Goal: Task Accomplishment & Management: Manage account settings

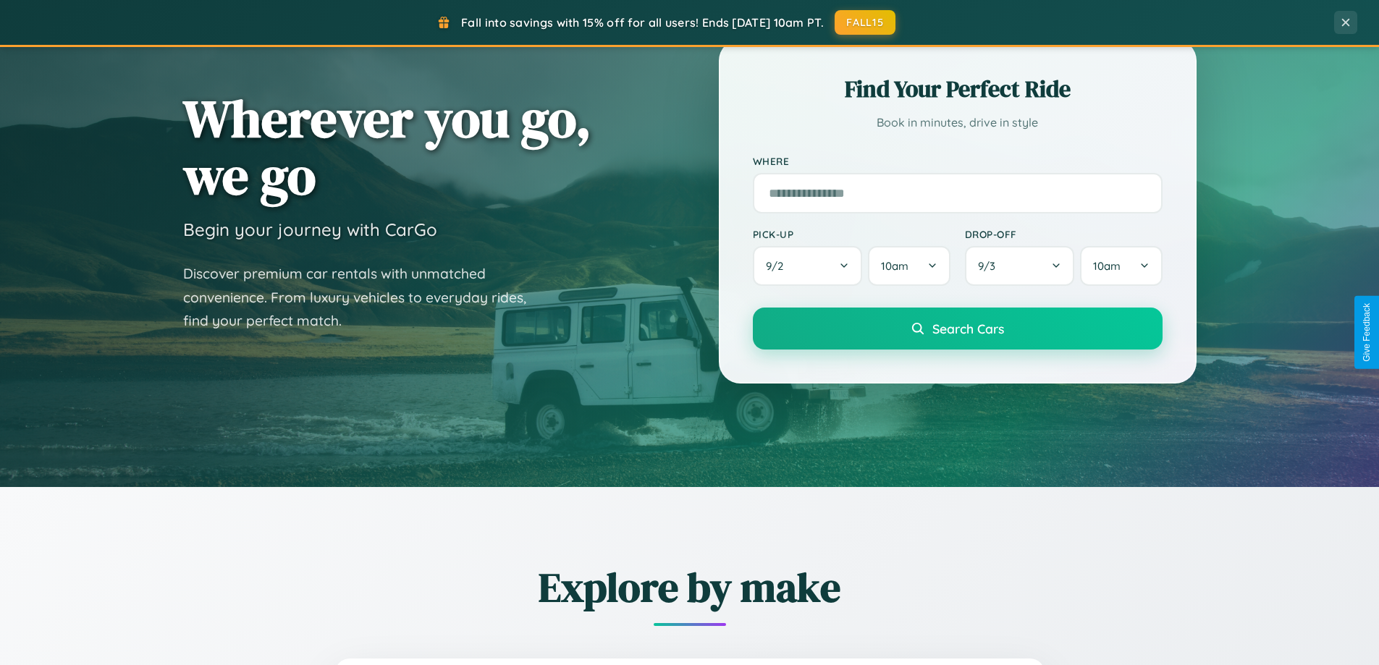
scroll to position [996, 0]
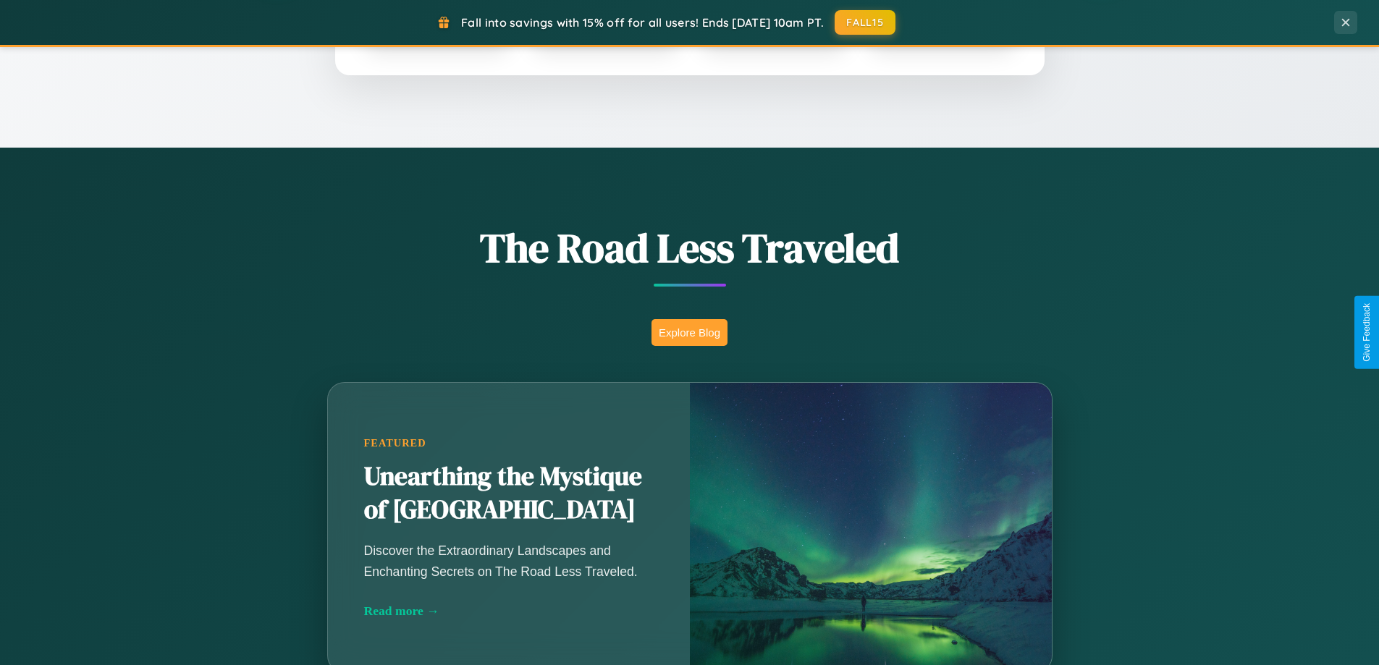
click at [689, 332] on button "Explore Blog" at bounding box center [689, 332] width 76 height 27
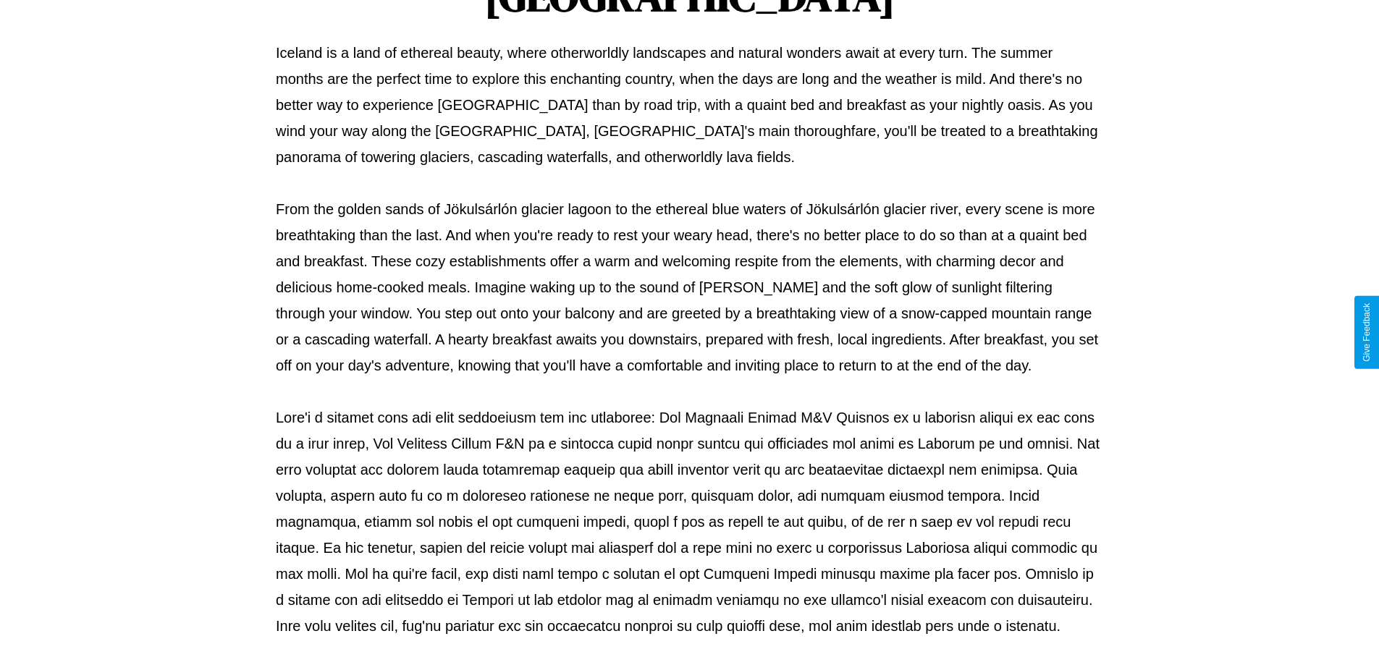
scroll to position [468, 0]
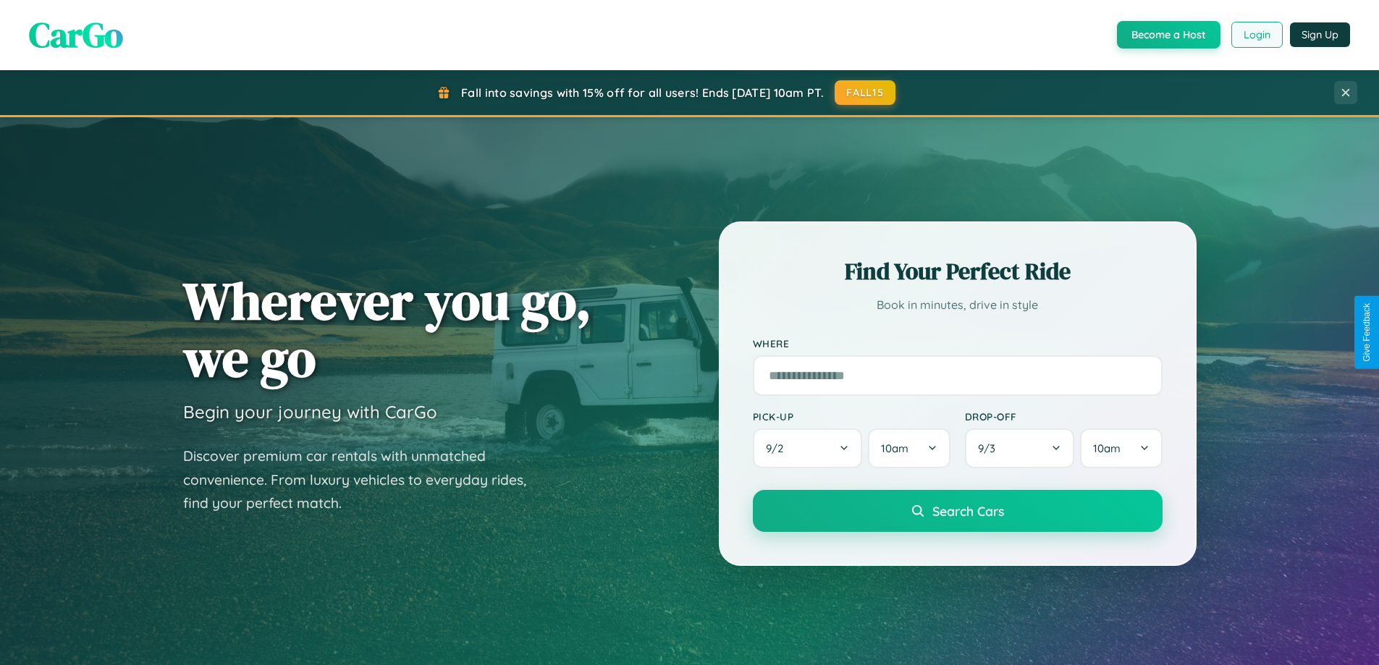
click at [1256, 35] on button "Login" at bounding box center [1256, 35] width 51 height 26
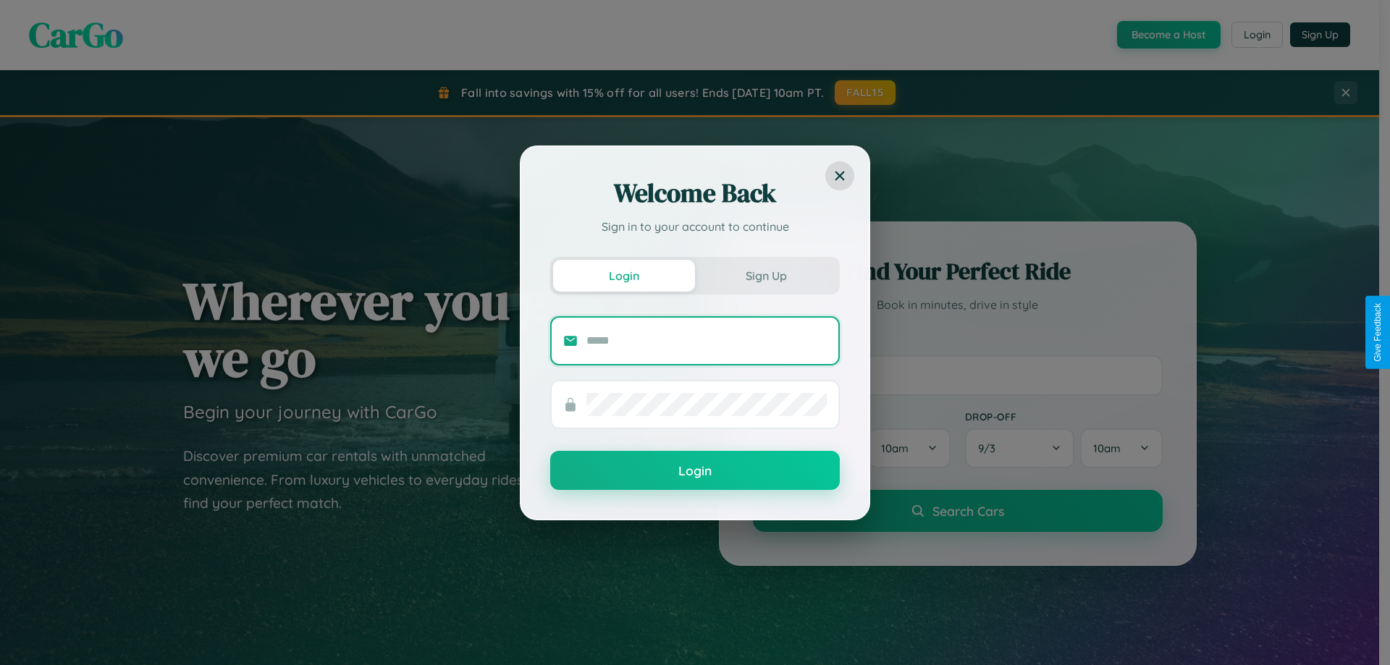
click at [706, 340] on input "text" at bounding box center [706, 340] width 240 height 23
type input "**********"
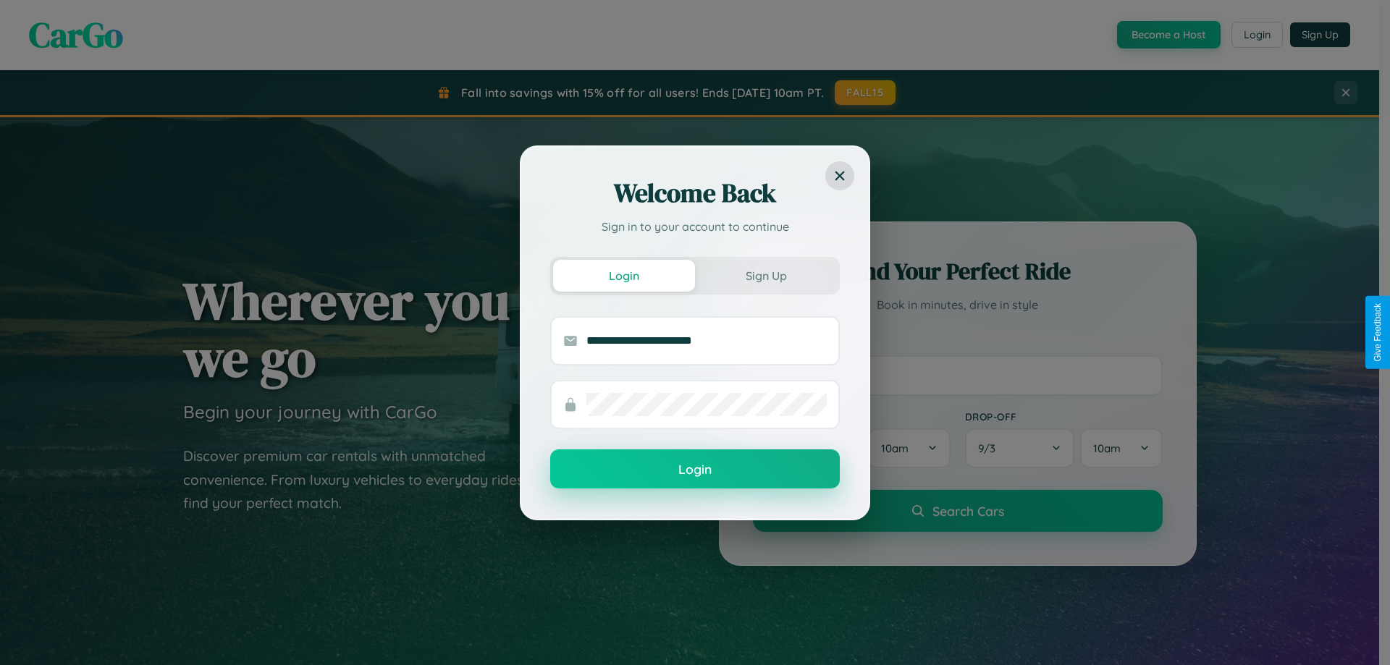
click at [695, 469] on button "Login" at bounding box center [695, 469] width 290 height 39
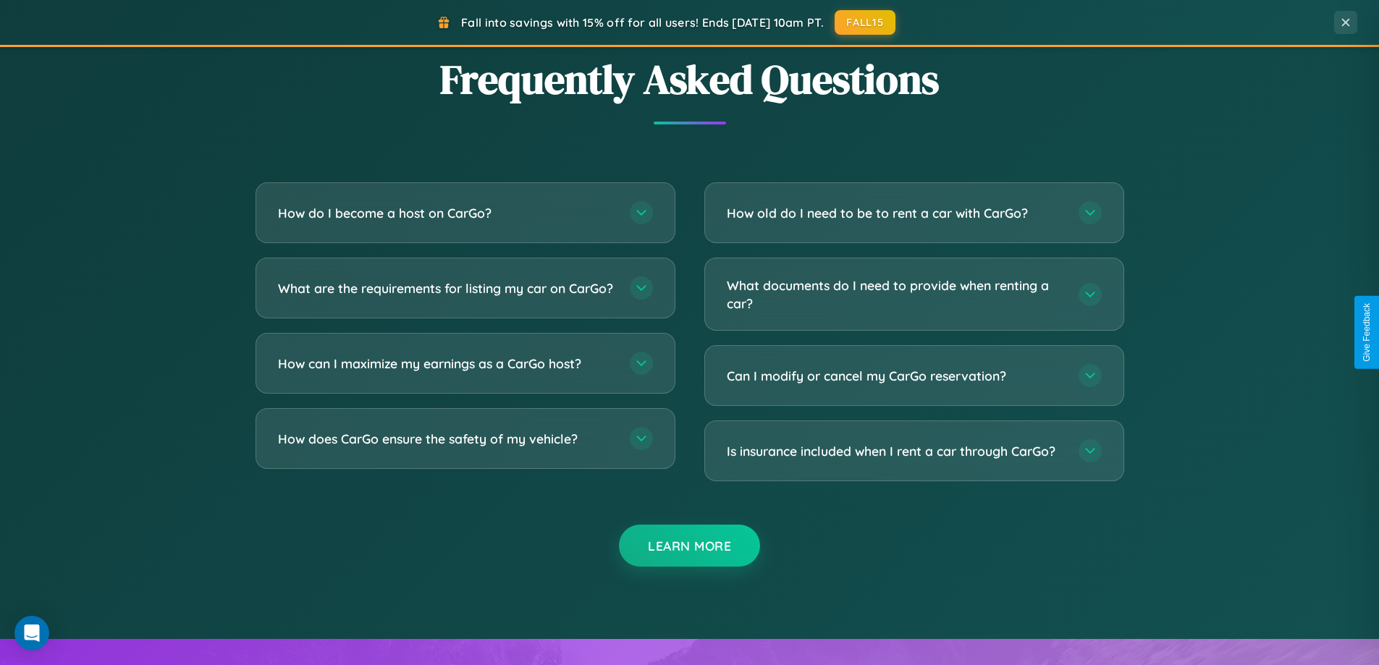
scroll to position [2326, 0]
